Goal: Task Accomplishment & Management: Use online tool/utility

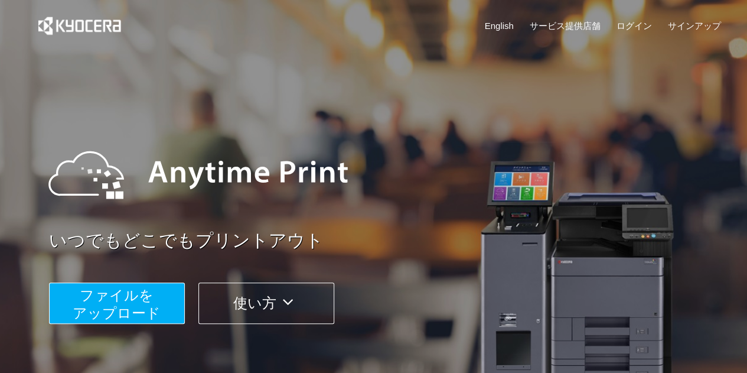
click at [79, 304] on span "ファイルを ​​アップロード" at bounding box center [117, 304] width 88 height 34
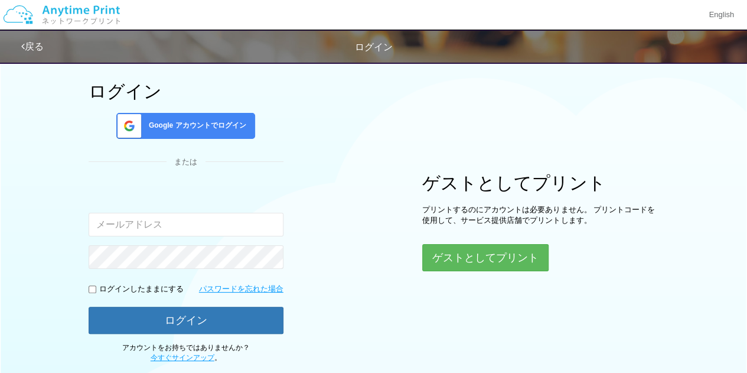
scroll to position [48, 0]
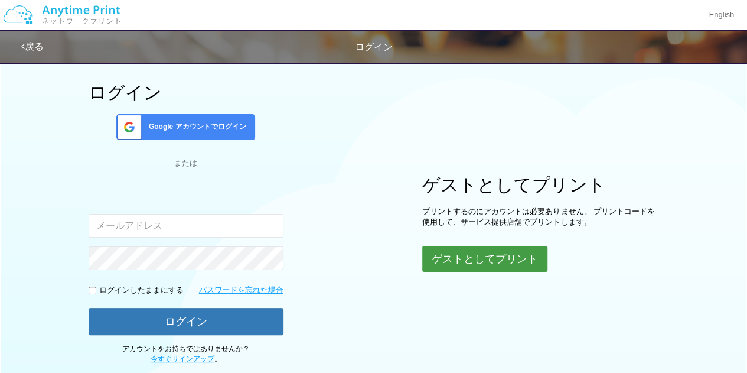
click at [441, 248] on button "ゲストとしてプリント" at bounding box center [484, 259] width 125 height 26
click at [446, 258] on button "ゲストとしてプリント" at bounding box center [484, 259] width 125 height 26
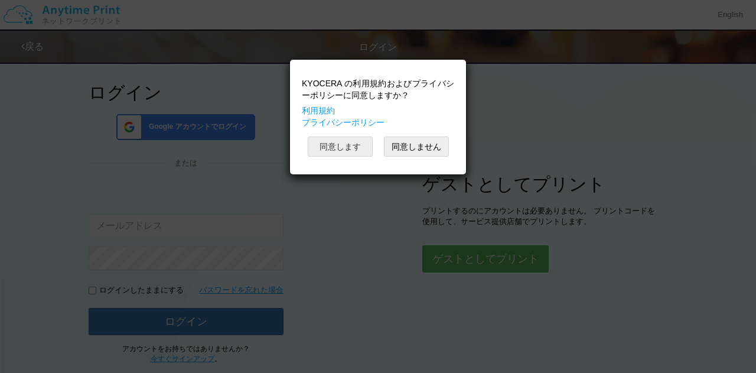
click at [363, 142] on button "同意します" at bounding box center [340, 146] width 65 height 20
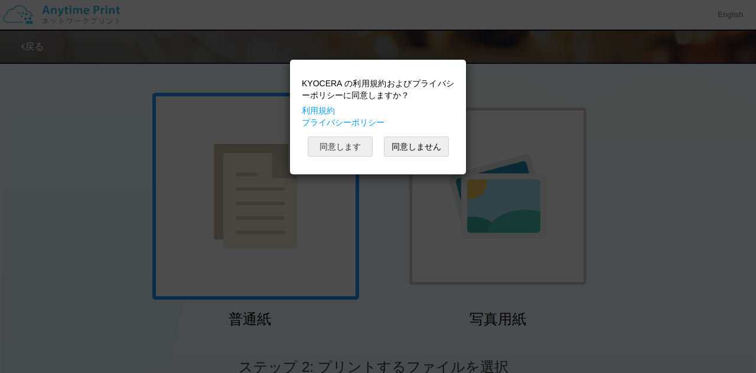
click at [363, 142] on button "同意します" at bounding box center [340, 146] width 65 height 20
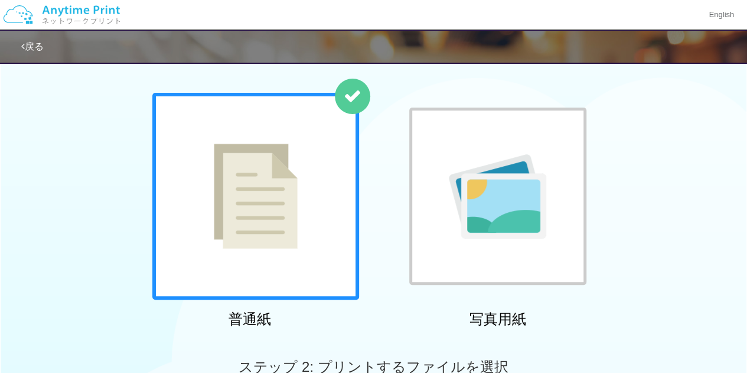
click at [363, 142] on div "普通紙 写真用紙" at bounding box center [373, 213] width 455 height 240
click at [324, 162] on div at bounding box center [255, 196] width 207 height 207
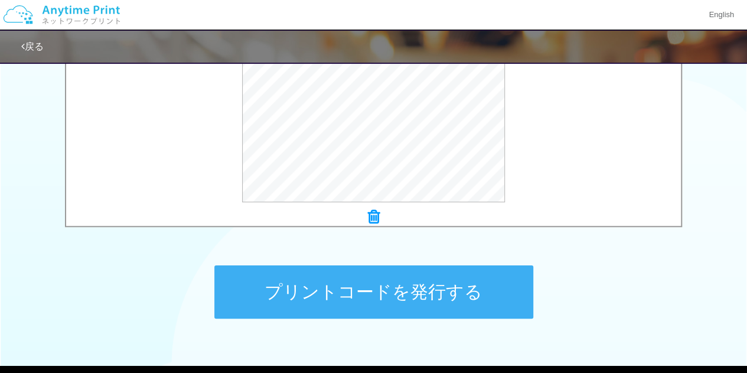
scroll to position [460, 0]
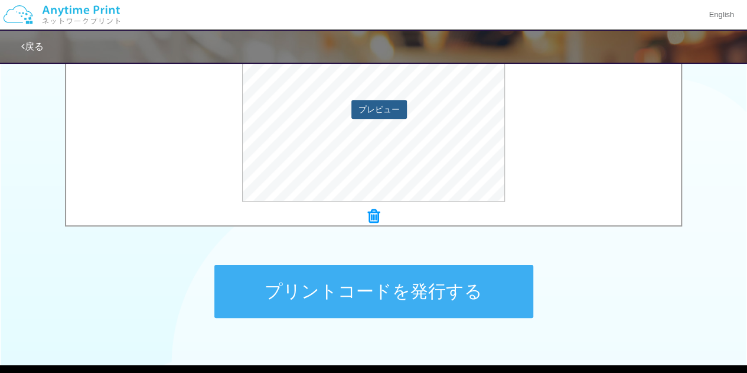
click at [383, 118] on button "プレビュー" at bounding box center [379, 109] width 56 height 19
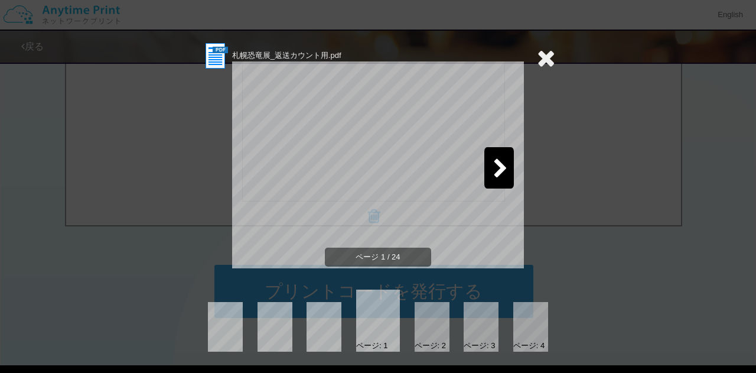
click at [493, 154] on div at bounding box center [499, 167] width 30 height 41
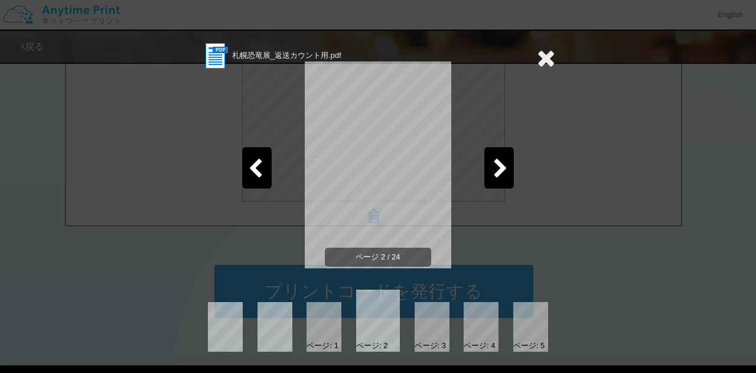
click at [543, 60] on icon at bounding box center [546, 58] width 18 height 24
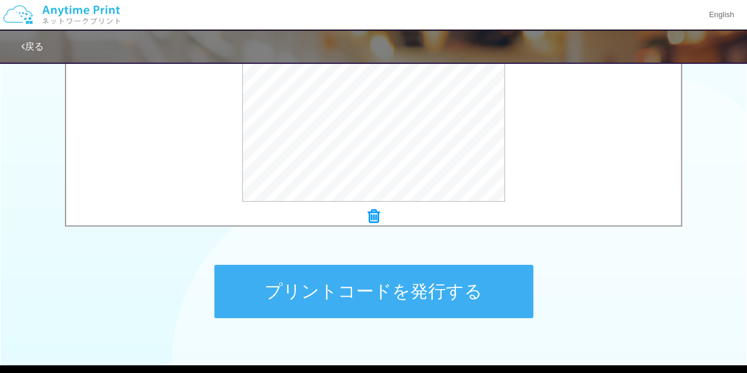
click at [398, 291] on button "プリントコードを発行する" at bounding box center [373, 291] width 319 height 53
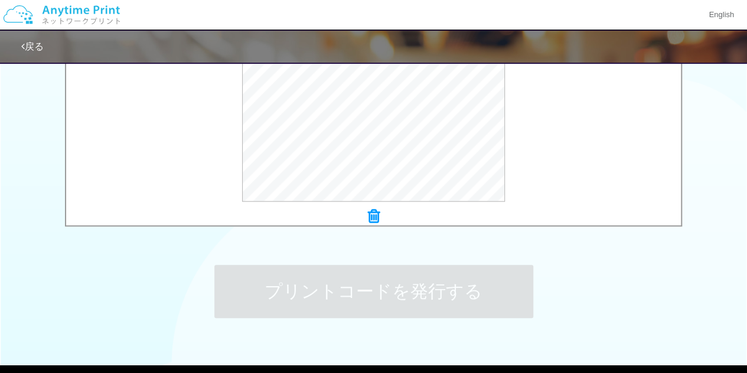
scroll to position [0, 0]
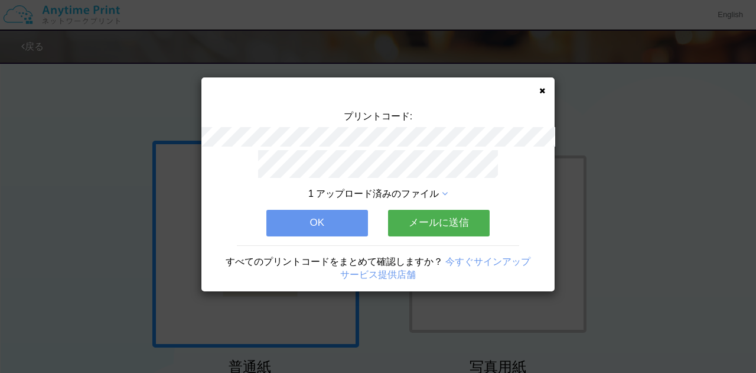
click at [428, 223] on button "メールに送信" at bounding box center [439, 223] width 102 height 26
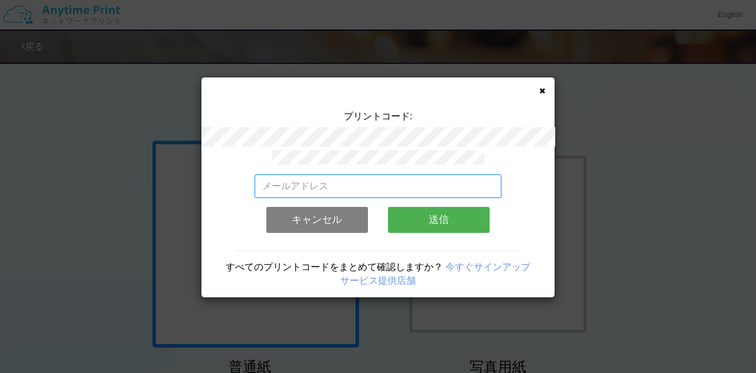
click at [417, 174] on input "email" at bounding box center [378, 186] width 247 height 24
type input "a"
type input "[PERSON_NAME][EMAIL_ADDRESS][DOMAIN_NAME]"
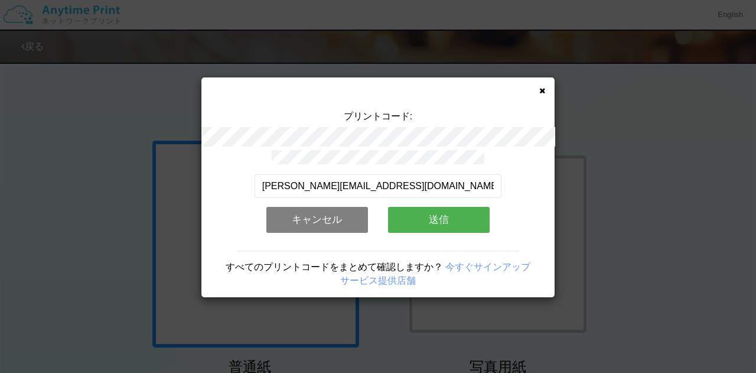
click at [407, 220] on button "送信" at bounding box center [439, 220] width 102 height 26
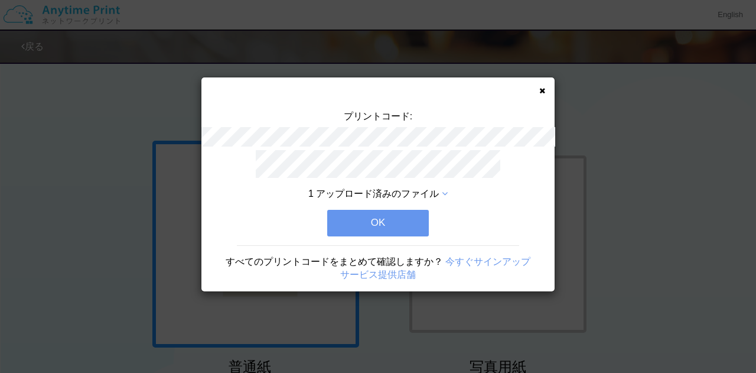
click at [545, 88] on icon at bounding box center [542, 91] width 6 height 8
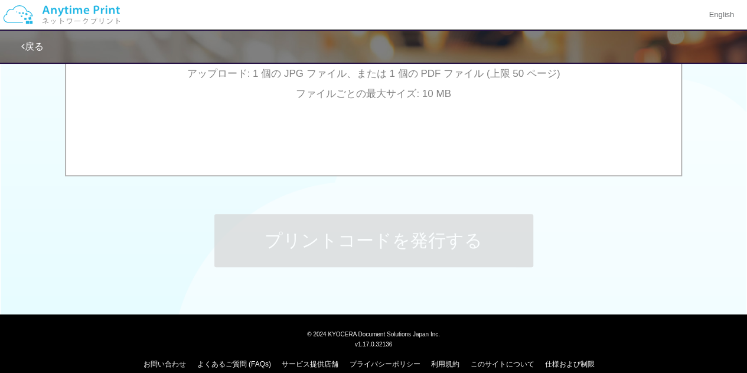
scroll to position [525, 0]
